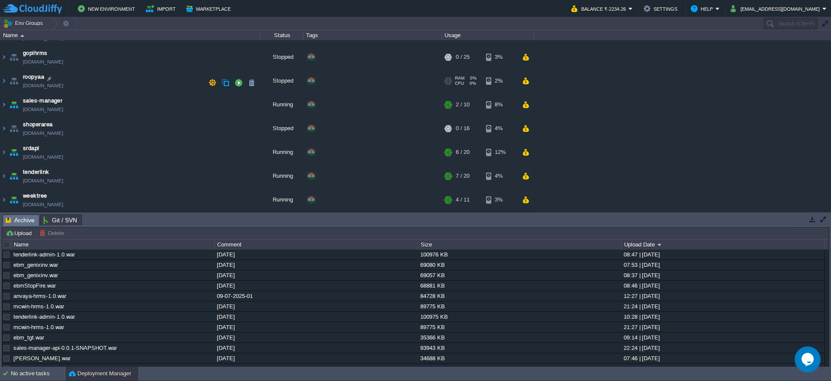
scroll to position [114, 0]
click at [234, 198] on td at bounding box center [238, 199] width 13 height 13
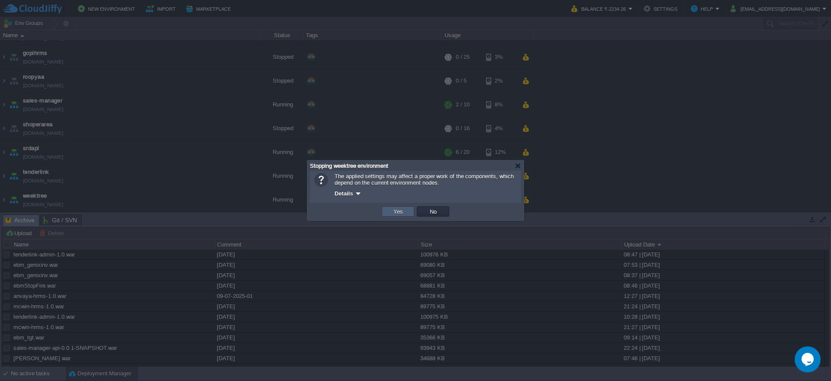
click at [406, 215] on td "Yes" at bounding box center [398, 211] width 32 height 10
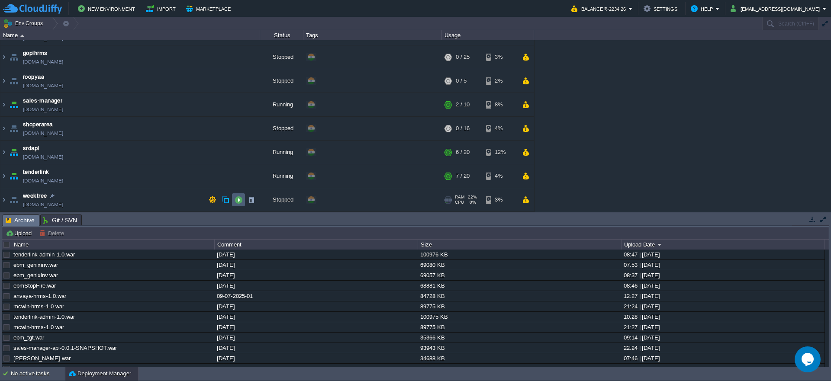
click at [238, 202] on button "button" at bounding box center [239, 200] width 8 height 8
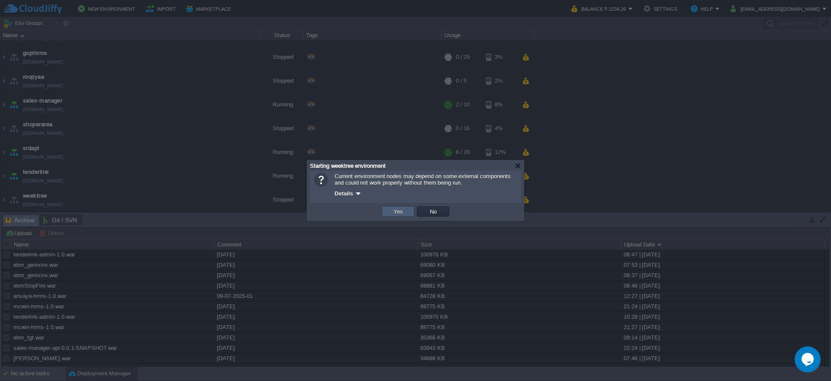
click at [399, 216] on td "Yes" at bounding box center [398, 211] width 32 height 10
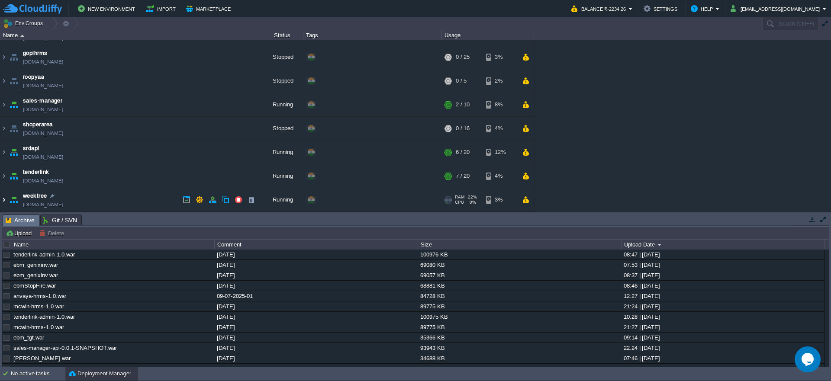
drag, startPoint x: 2, startPoint y: 200, endPoint x: 15, endPoint y: 200, distance: 13.0
click at [3, 200] on img at bounding box center [3, 199] width 7 height 23
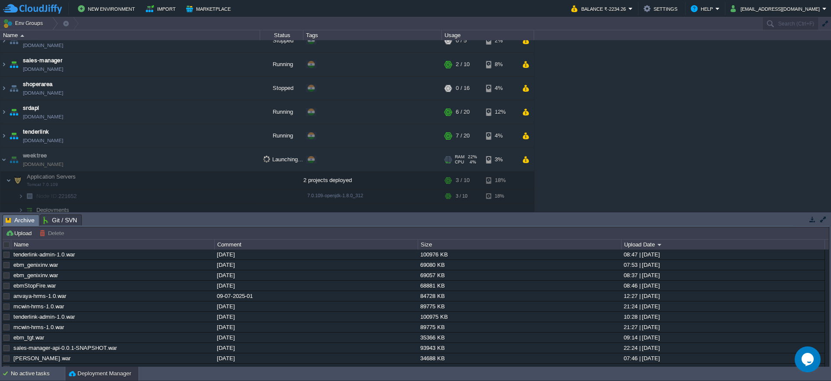
scroll to position [166, 0]
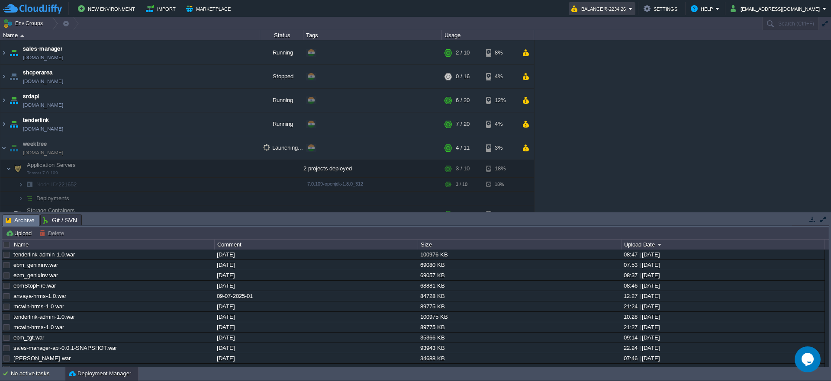
click at [617, 8] on button "Balance ₹-2234.26" at bounding box center [599, 8] width 57 height 10
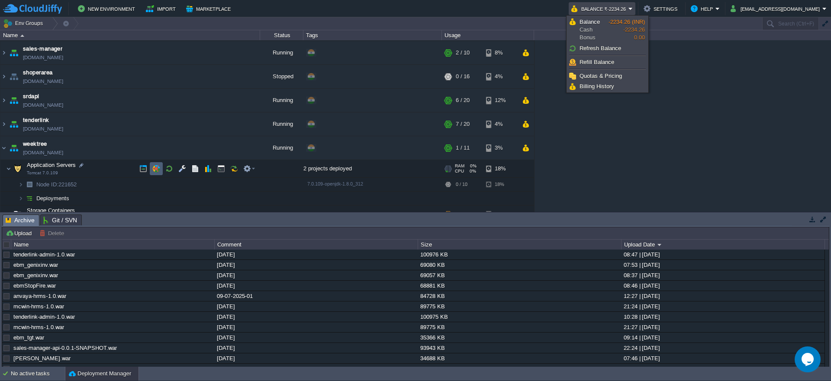
click at [161, 171] on td at bounding box center [156, 168] width 13 height 13
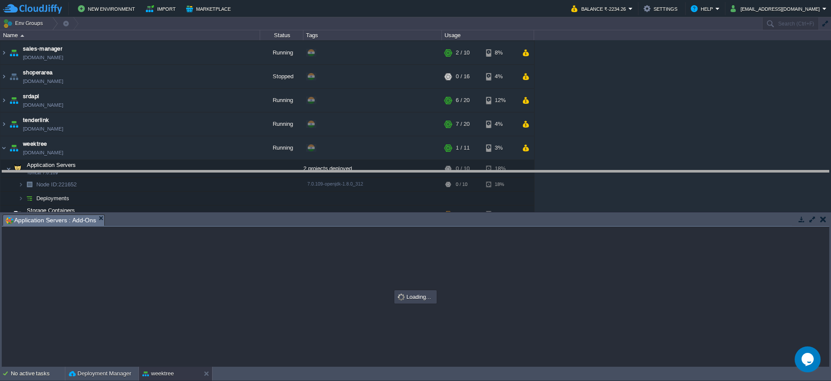
drag, startPoint x: 380, startPoint y: 221, endPoint x: 371, endPoint y: 175, distance: 46.3
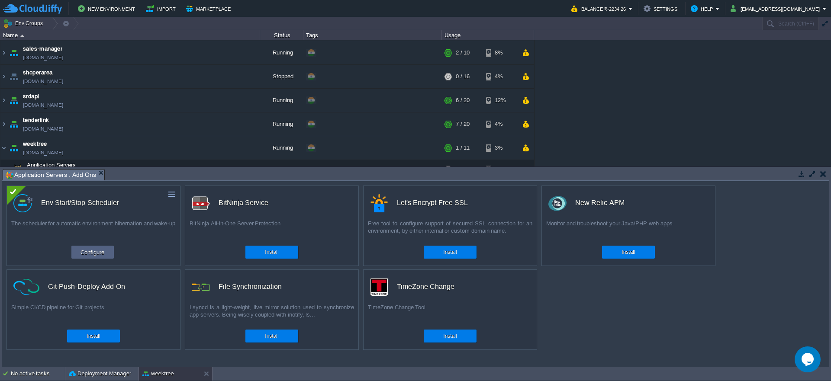
click at [175, 198] on button "button" at bounding box center [172, 194] width 8 height 8
click at [154, 211] on link "Uninstall" at bounding box center [152, 207] width 48 height 10
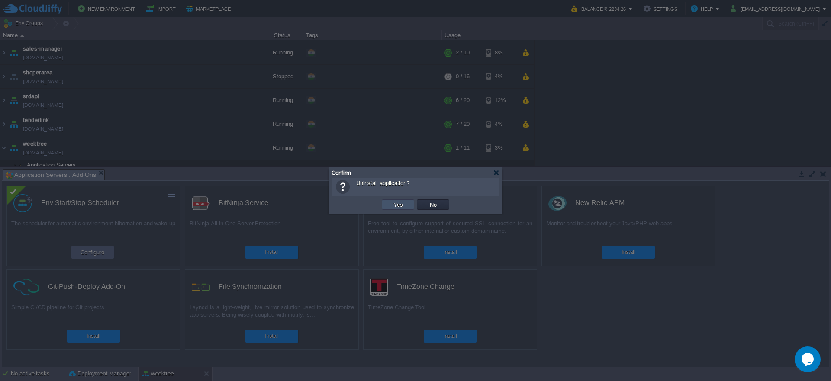
click at [396, 203] on button "Yes" at bounding box center [398, 205] width 15 height 8
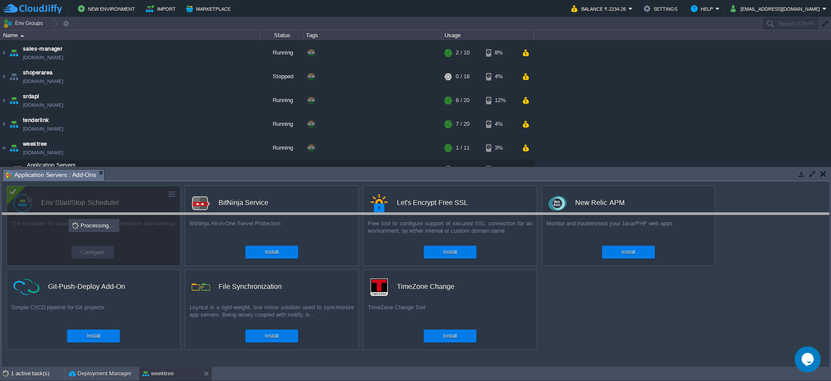
drag, startPoint x: 390, startPoint y: 172, endPoint x: 380, endPoint y: 231, distance: 59.7
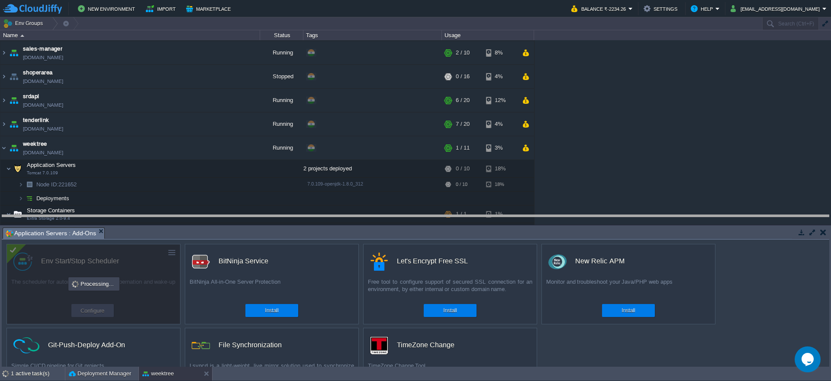
drag, startPoint x: 234, startPoint y: 236, endPoint x: 232, endPoint y: 219, distance: 17.5
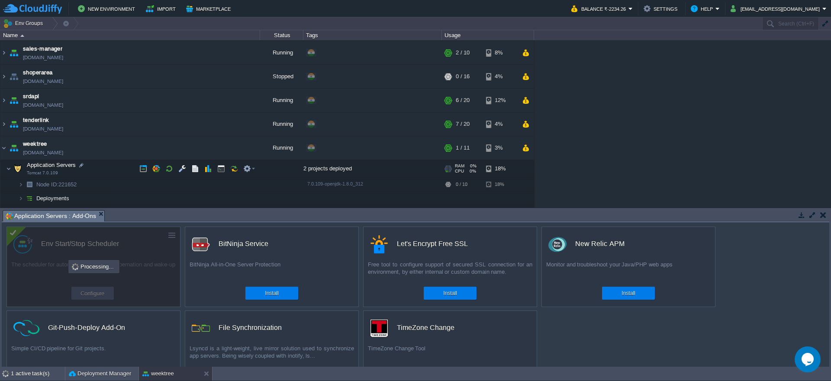
scroll to position [195, 0]
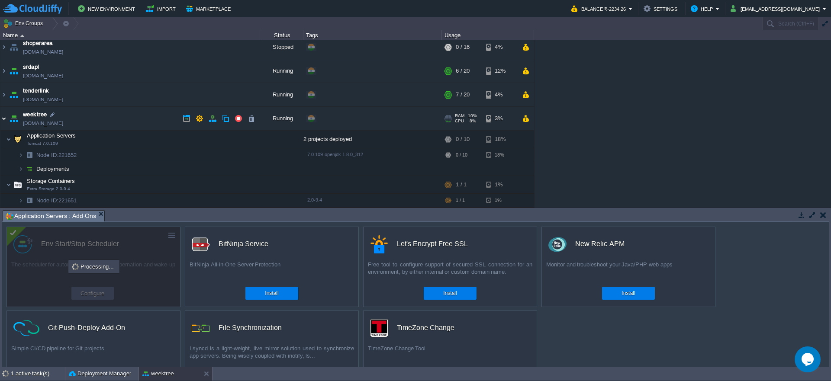
click at [6, 122] on img at bounding box center [3, 118] width 7 height 23
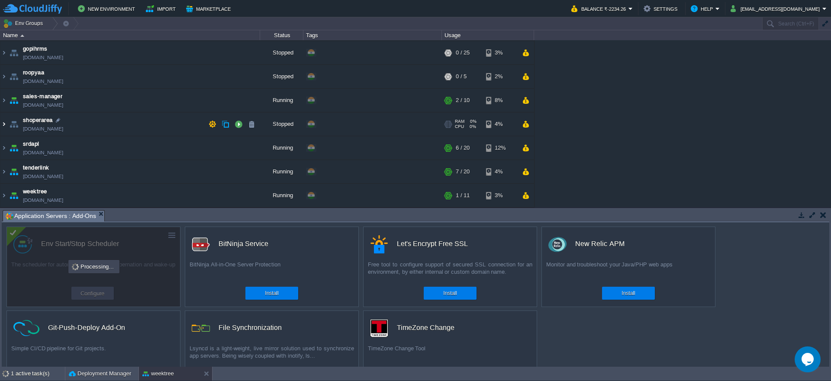
scroll to position [118, 0]
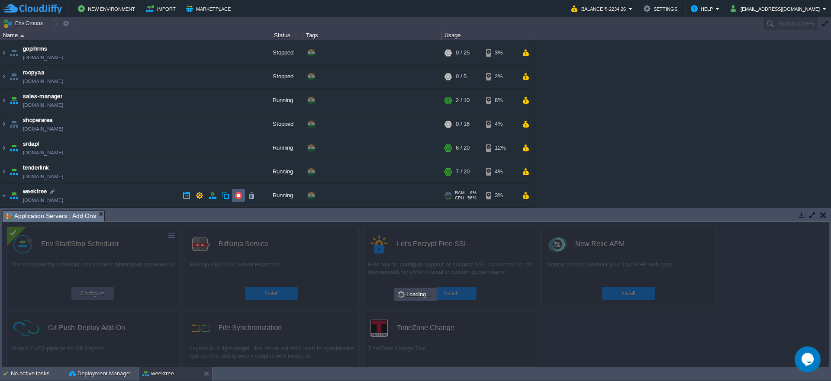
click at [234, 196] on td at bounding box center [238, 195] width 13 height 13
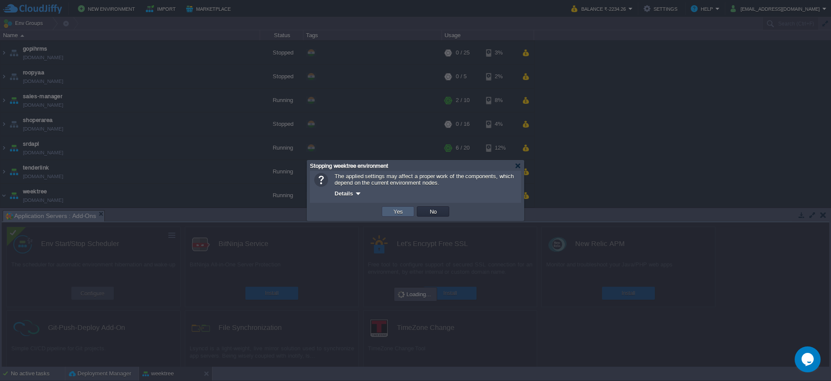
click at [389, 210] on td "Yes" at bounding box center [398, 211] width 32 height 10
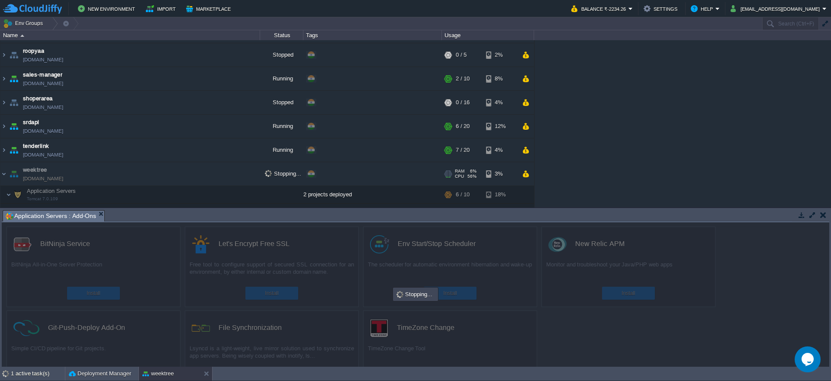
scroll to position [39, 0]
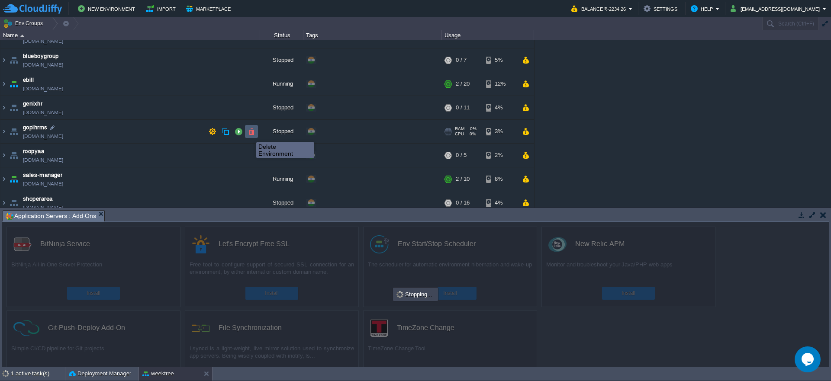
click at [250, 135] on button "button" at bounding box center [252, 132] width 8 height 8
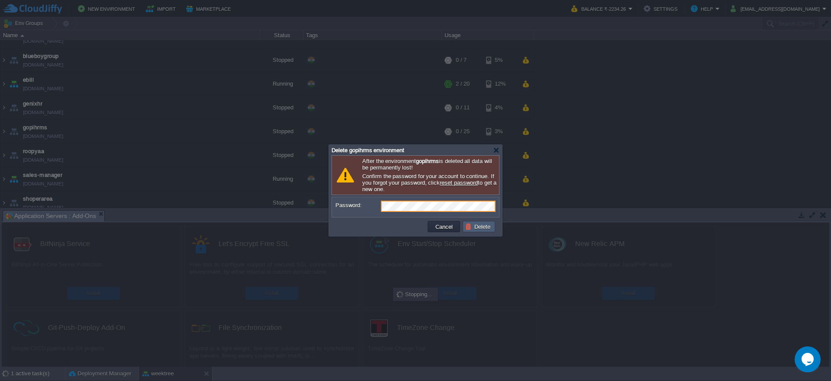
click at [473, 223] on button "Delete" at bounding box center [479, 227] width 28 height 8
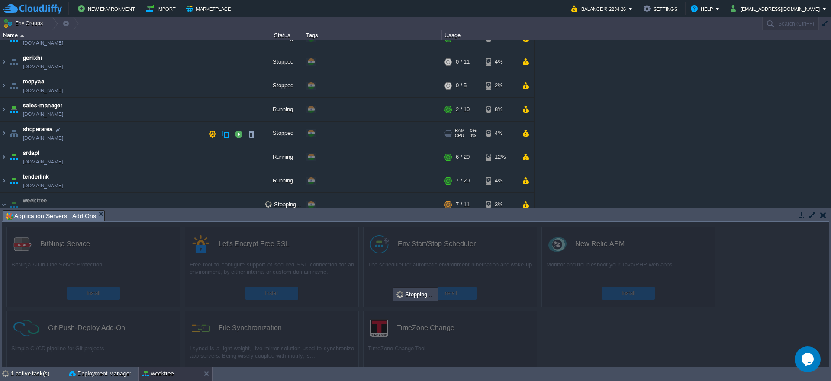
scroll to position [68, 0]
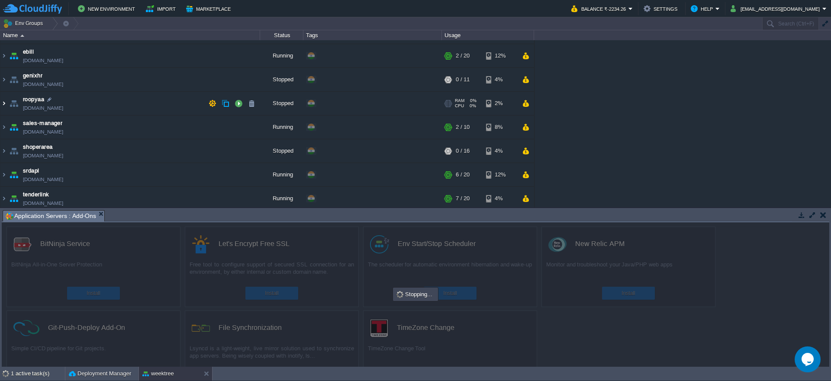
click at [7, 106] on img at bounding box center [3, 103] width 7 height 23
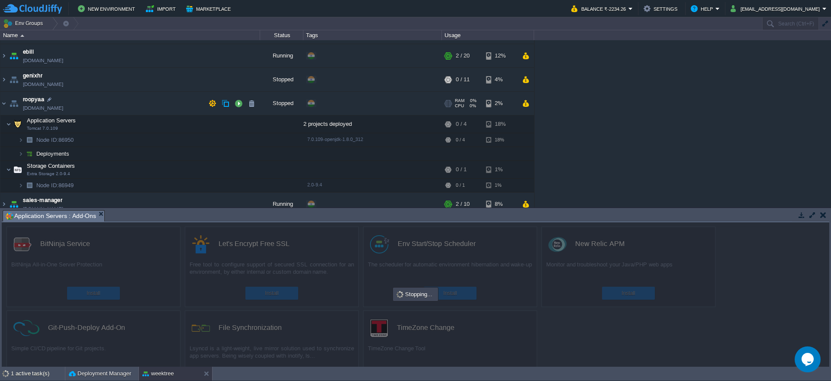
click at [7, 106] on td "roopyaa [DOMAIN_NAME]" at bounding box center [130, 104] width 260 height 24
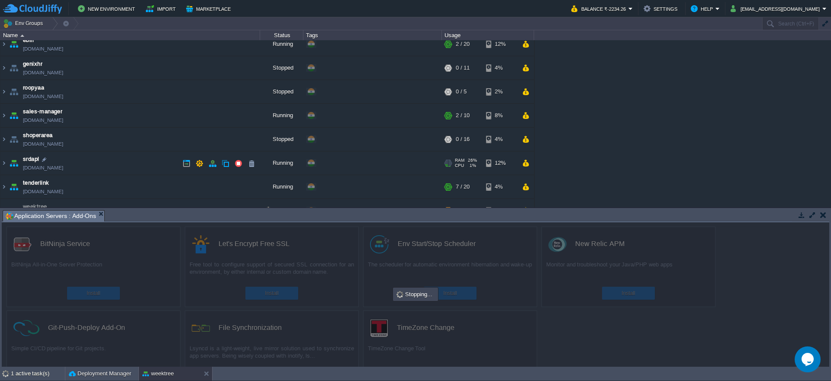
scroll to position [156, 0]
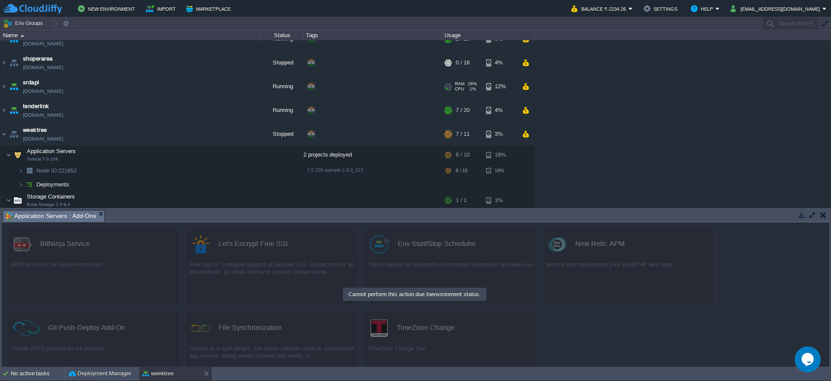
drag, startPoint x: 138, startPoint y: 92, endPoint x: 598, endPoint y: 295, distance: 502.9
click at [598, 295] on div "Env Groups Search (Ctrl+F) auto-gen Name Status Tags Usage AllDB [DOMAIN_NAME] …" at bounding box center [415, 192] width 831 height 350
click at [9, 134] on img at bounding box center [14, 133] width 12 height 23
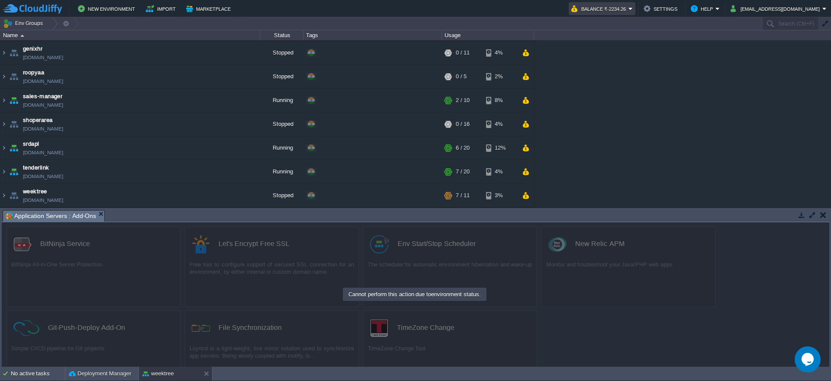
click at [601, 13] on button "Balance ₹-2234.26" at bounding box center [599, 8] width 57 height 10
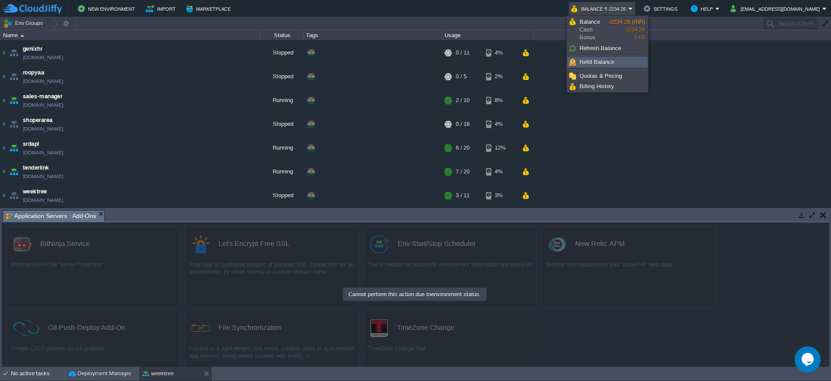
click at [599, 66] on link "Refill Balance" at bounding box center [607, 63] width 79 height 10
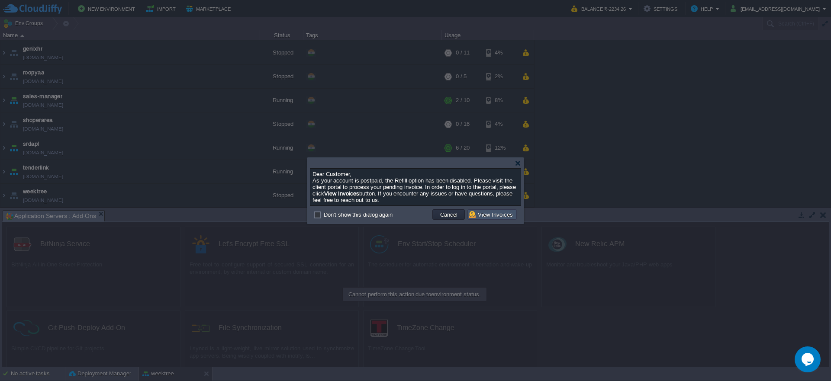
click at [494, 216] on button "View Invoices" at bounding box center [492, 215] width 47 height 8
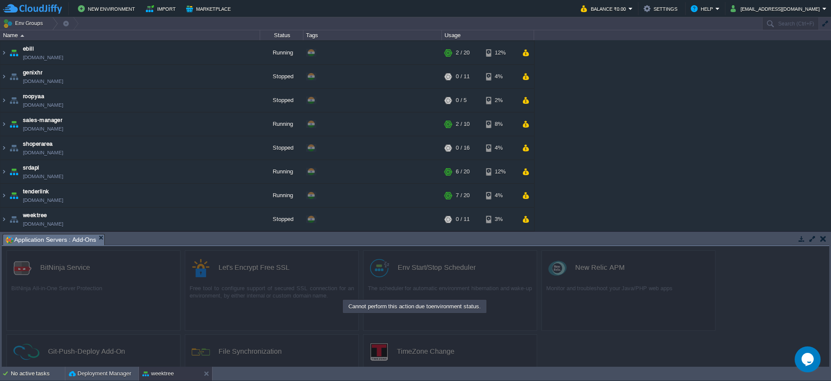
scroll to position [71, 0]
click at [608, 10] on button "Balance ₹0.00" at bounding box center [605, 8] width 48 height 10
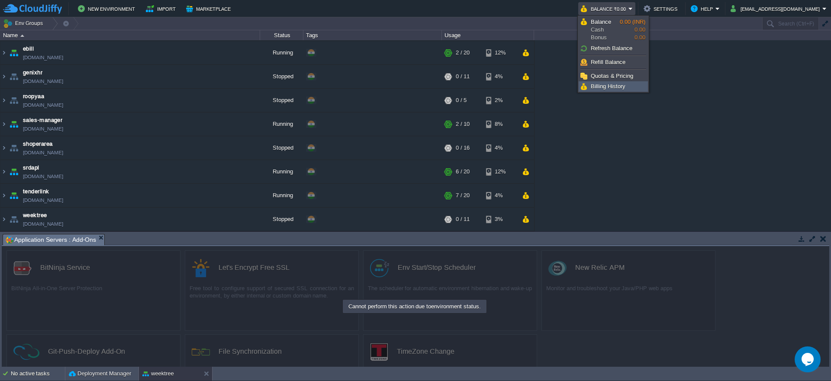
click at [617, 87] on span "Billing History" at bounding box center [608, 86] width 35 height 6
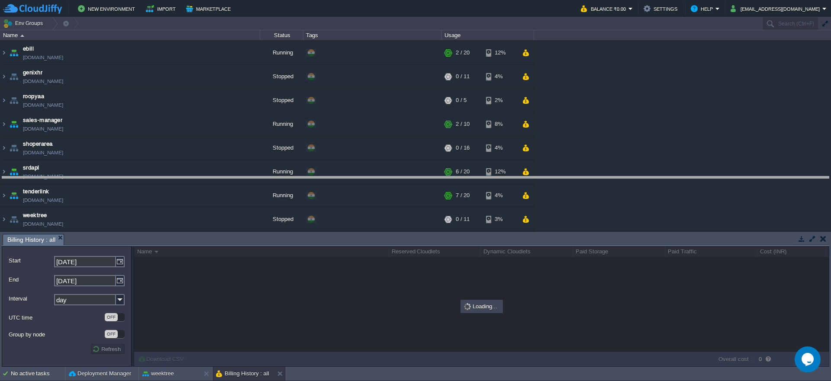
drag, startPoint x: 605, startPoint y: 234, endPoint x: 561, endPoint y: 80, distance: 159.7
click at [559, 87] on body "New Environment Import Marketplace Bonus ₹0.00 Upgrade Account Balance ₹0.00 Se…" at bounding box center [415, 190] width 831 height 381
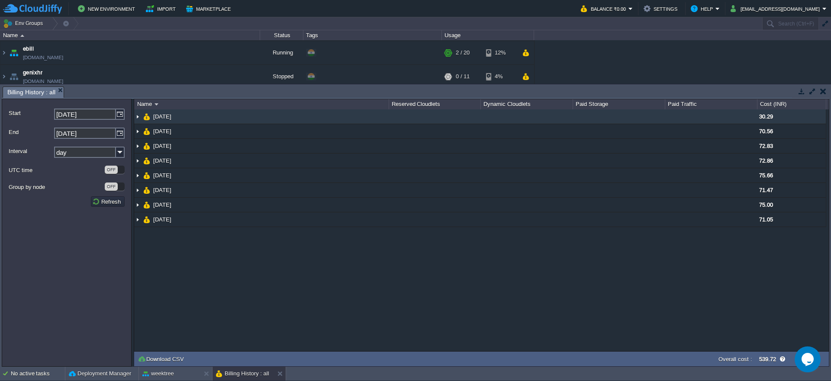
click at [138, 119] on img at bounding box center [137, 116] width 7 height 14
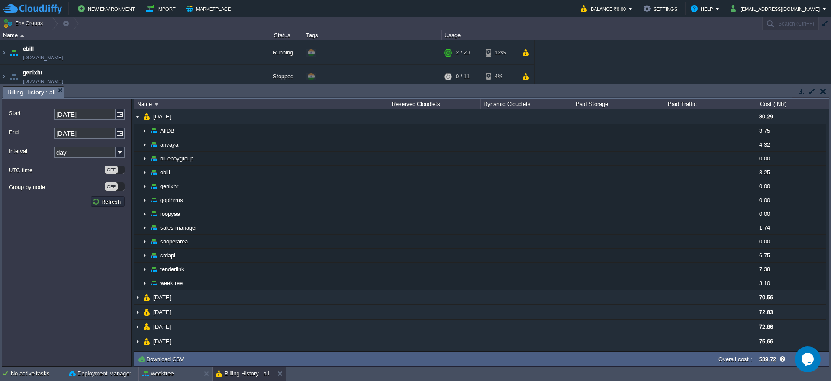
click at [132, 121] on div at bounding box center [133, 233] width 2 height 268
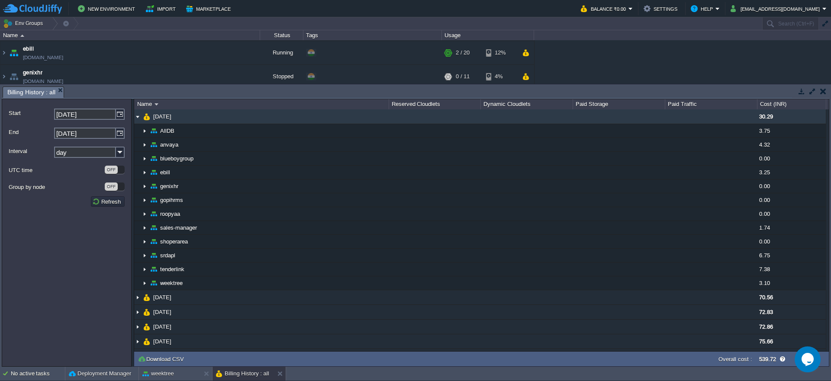
click at [136, 120] on img at bounding box center [137, 116] width 7 height 14
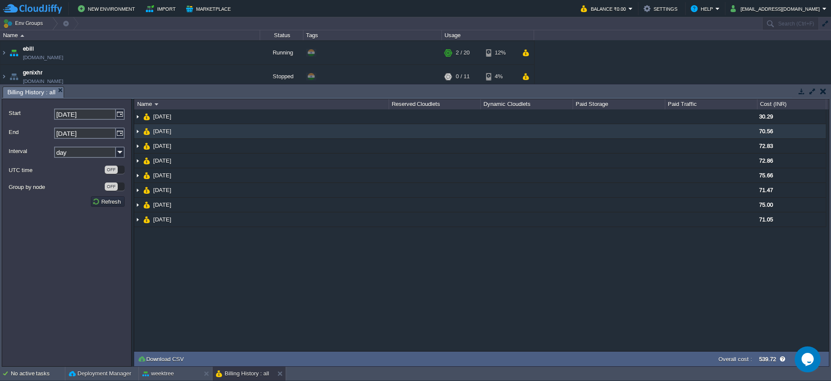
click at [135, 130] on img at bounding box center [137, 131] width 7 height 14
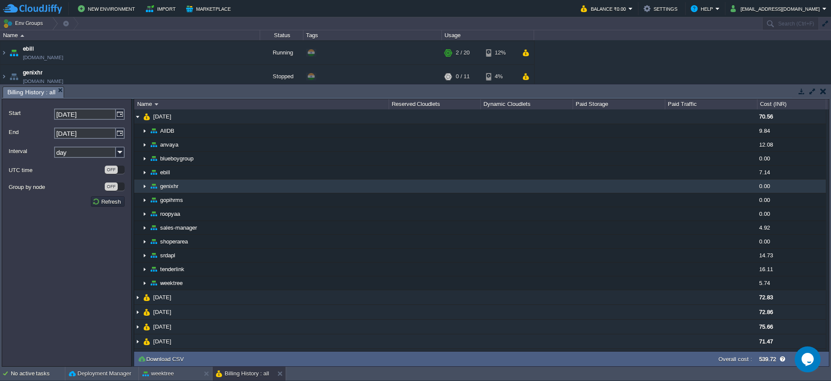
scroll to position [0, 0]
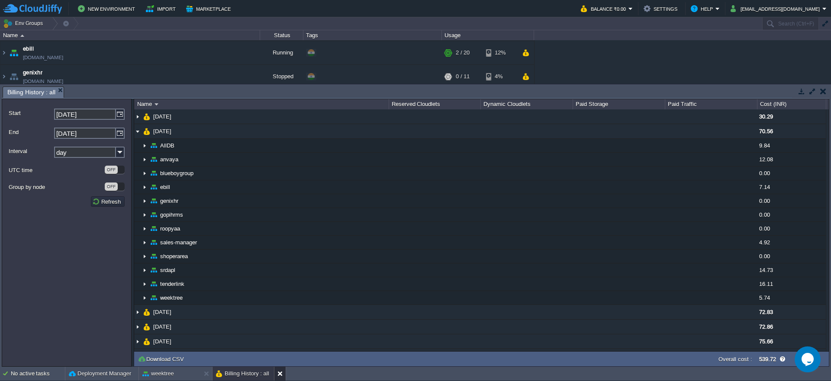
click at [282, 376] on button at bounding box center [281, 374] width 9 height 9
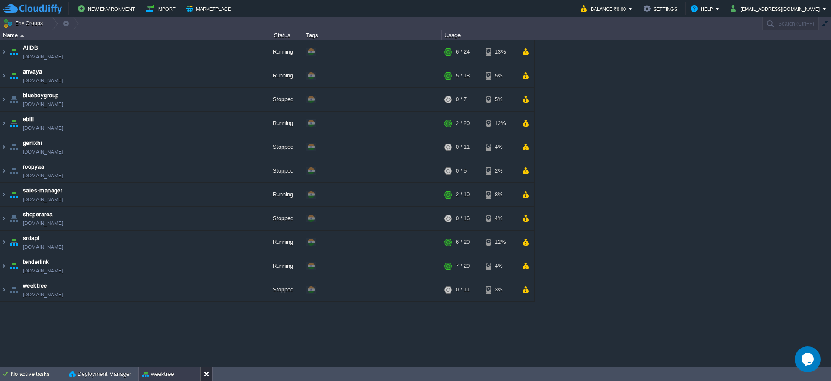
click at [209, 378] on button at bounding box center [208, 374] width 9 height 9
